Goal: Information Seeking & Learning: Learn about a topic

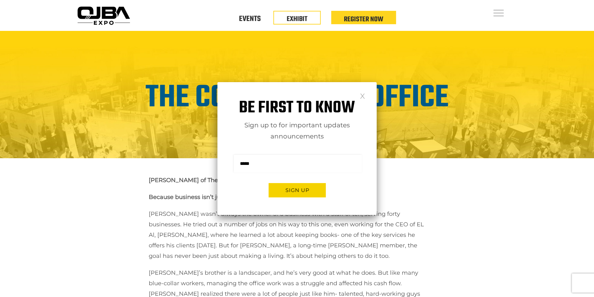
click at [364, 98] on link at bounding box center [362, 95] width 5 height 5
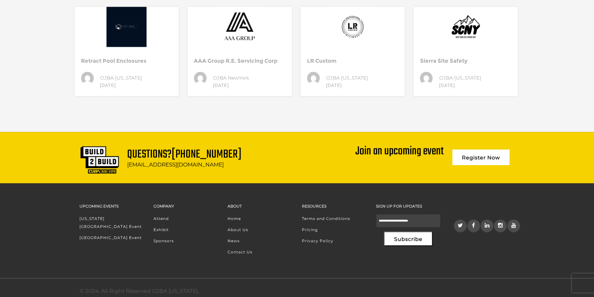
scroll to position [876, 0]
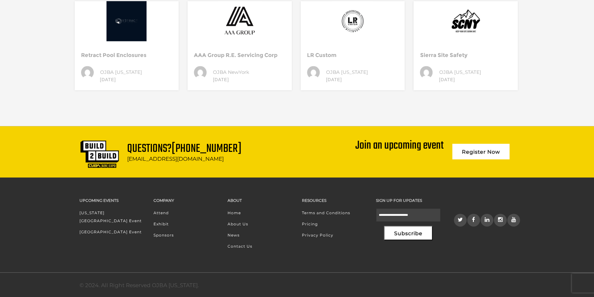
click at [163, 223] on link "Exhibit" at bounding box center [161, 223] width 15 height 5
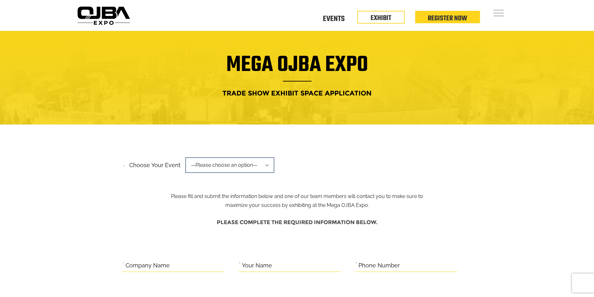
drag, startPoint x: 598, startPoint y: 73, endPoint x: 596, endPoint y: -3, distance: 76.3
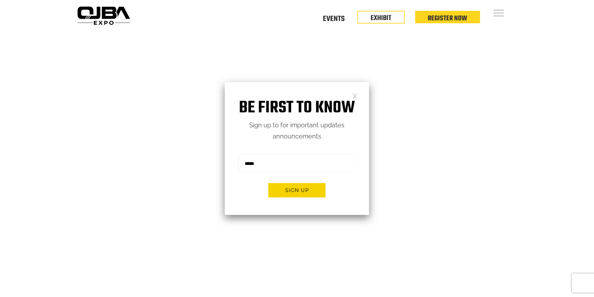
click at [354, 97] on link at bounding box center [354, 95] width 5 height 5
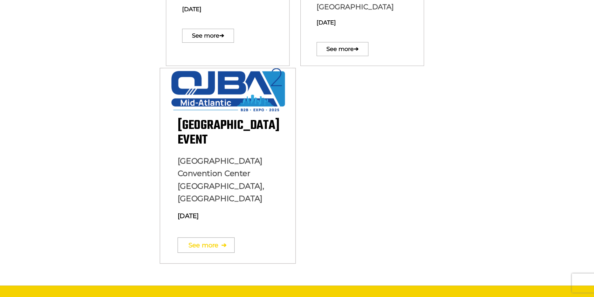
click at [205, 237] on link "See more ➔" at bounding box center [205, 244] width 57 height 15
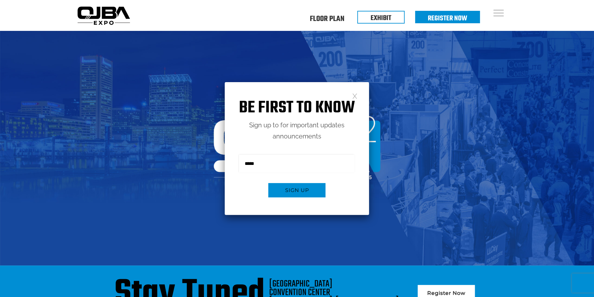
click at [356, 98] on link at bounding box center [354, 95] width 5 height 5
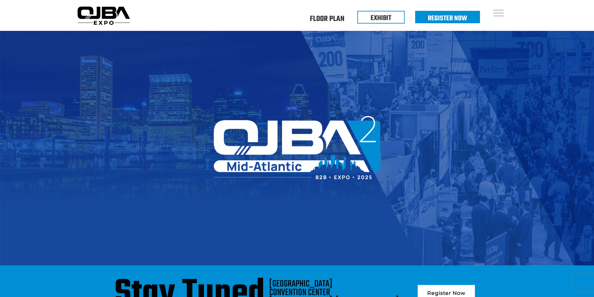
scroll to position [259, 0]
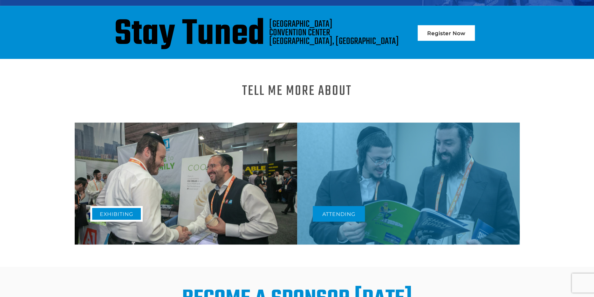
click at [111, 213] on link "Exhibiting" at bounding box center [116, 214] width 52 height 16
